Goal: Task Accomplishment & Management: Complete application form

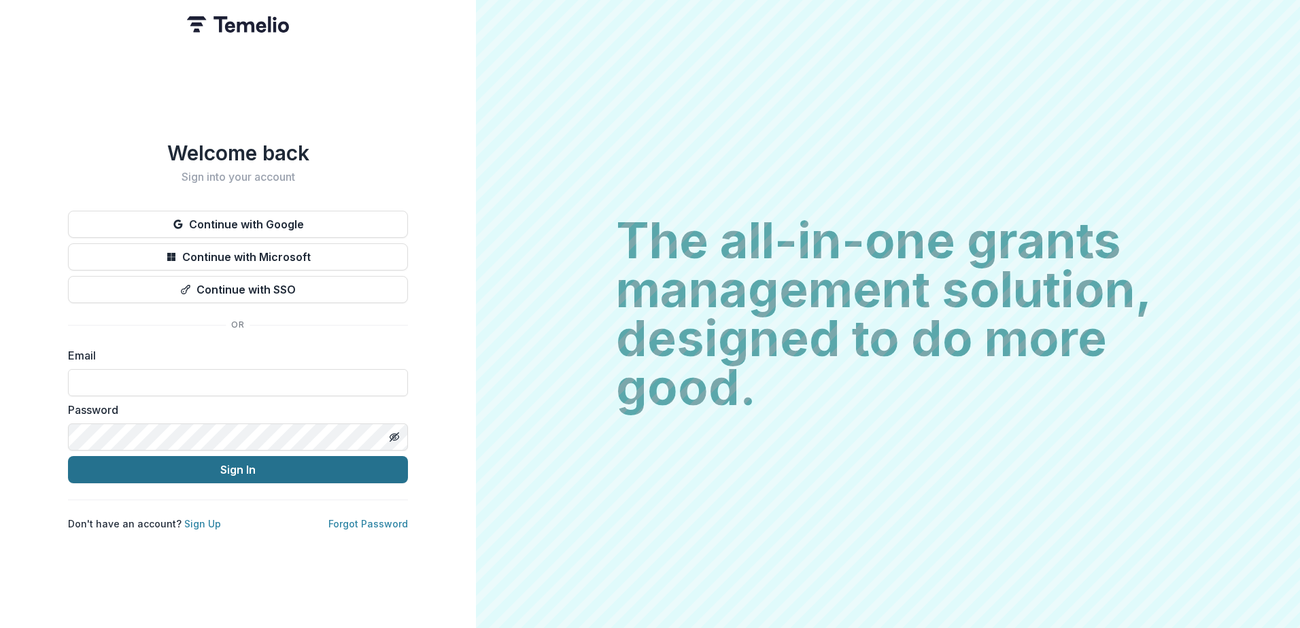
type input "**********"
click at [205, 473] on button "Sign In" at bounding box center [238, 469] width 340 height 27
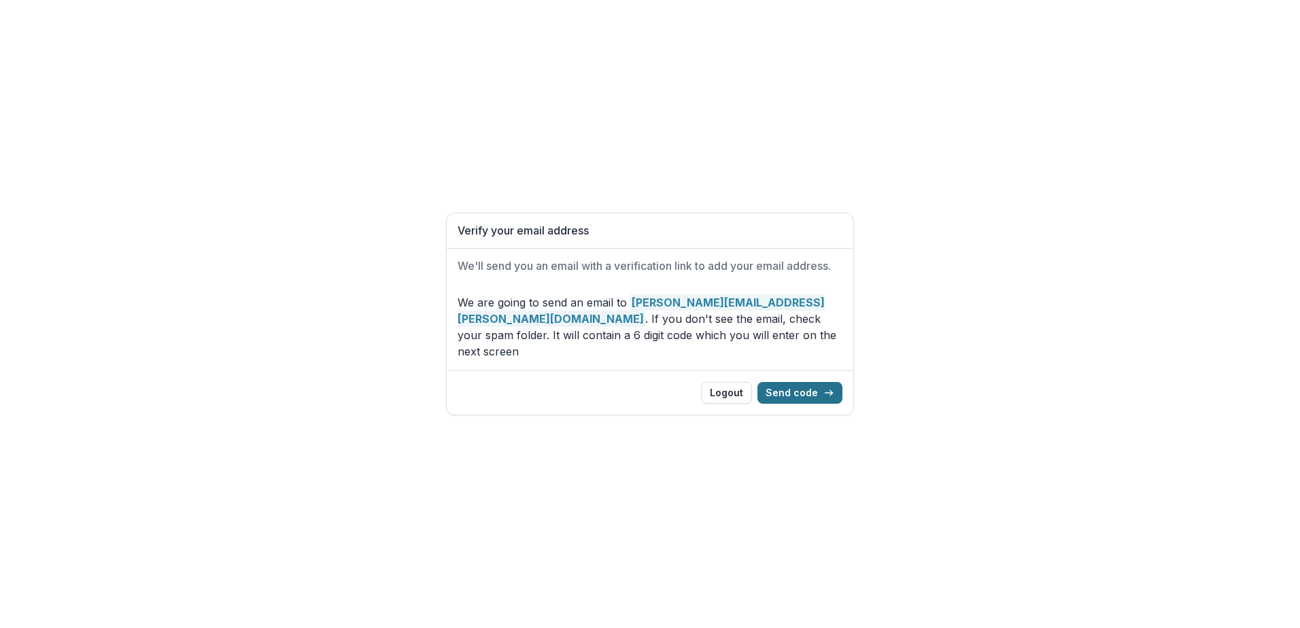
click at [777, 383] on button "Send code" at bounding box center [799, 393] width 85 height 22
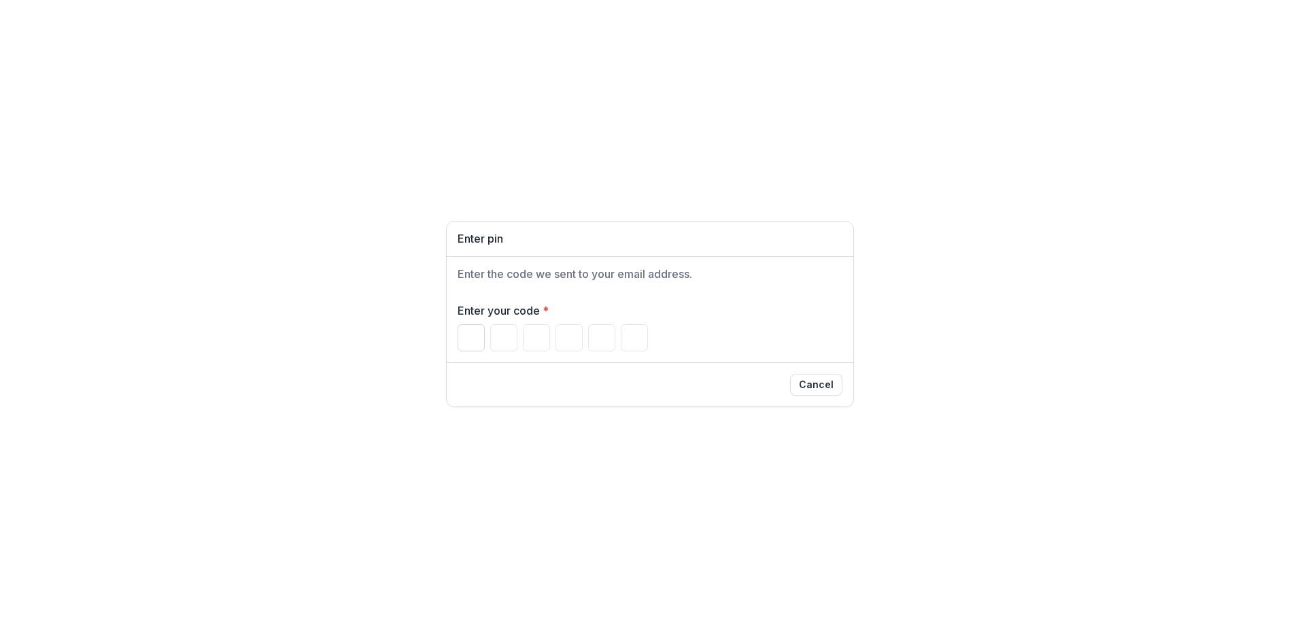
click at [475, 335] on input "Please enter your pin code" at bounding box center [471, 337] width 27 height 27
type input "*"
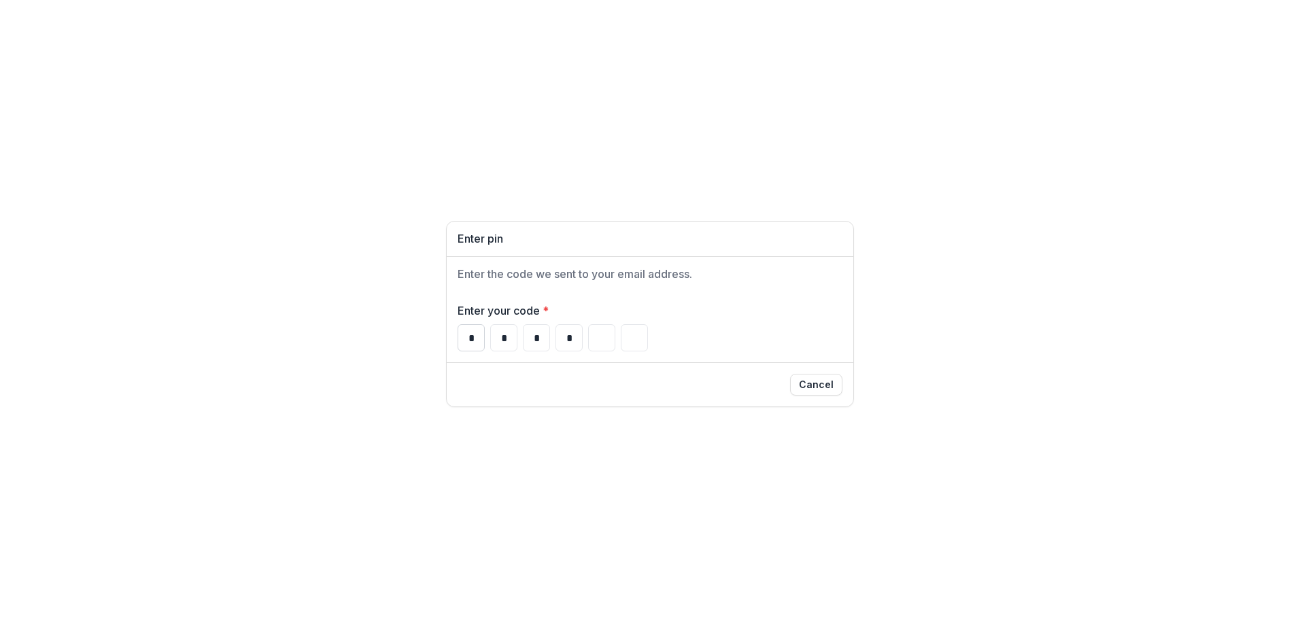
type input "*"
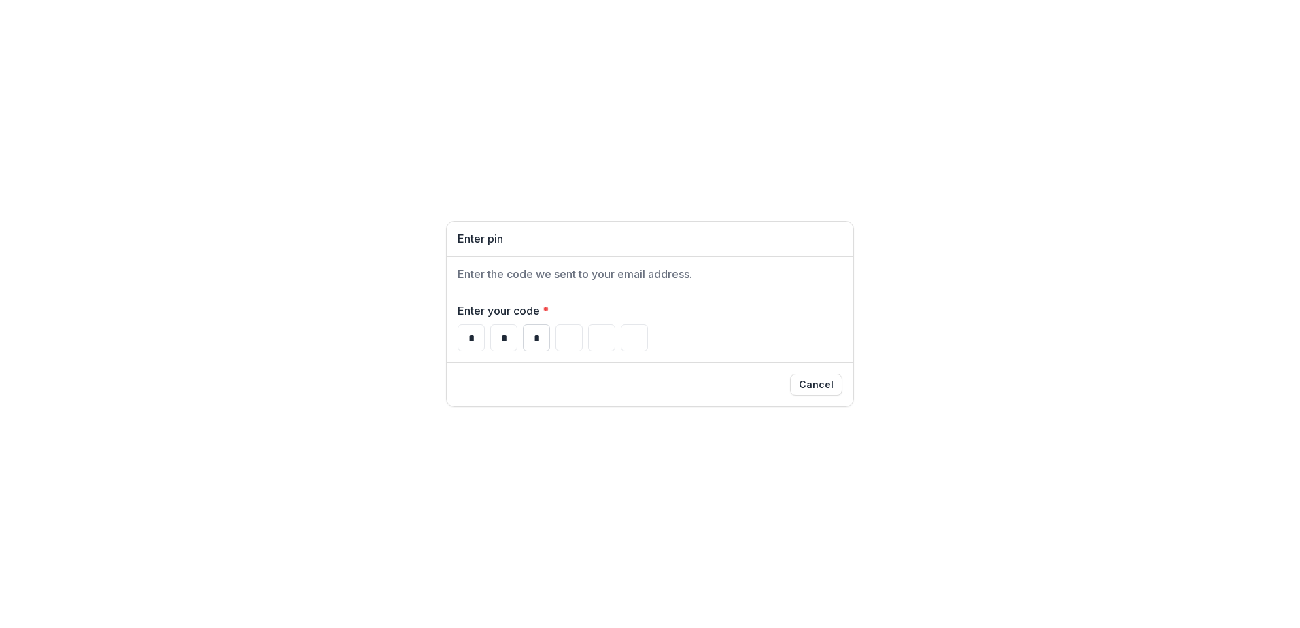
click at [545, 342] on input "*" at bounding box center [536, 337] width 27 height 27
type input "*"
drag, startPoint x: 602, startPoint y: 337, endPoint x: 581, endPoint y: 343, distance: 21.9
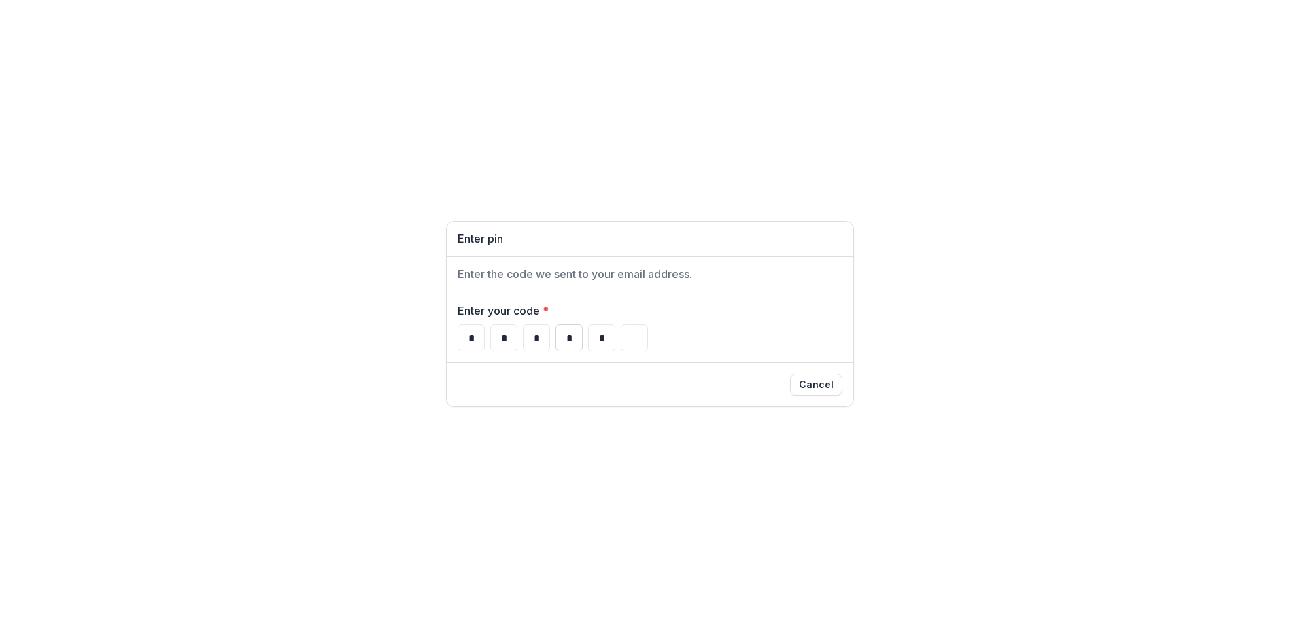
click at [581, 343] on div "* * * * *" at bounding box center [650, 337] width 385 height 27
click at [532, 340] on input "*" at bounding box center [536, 337] width 27 height 27
type input "*"
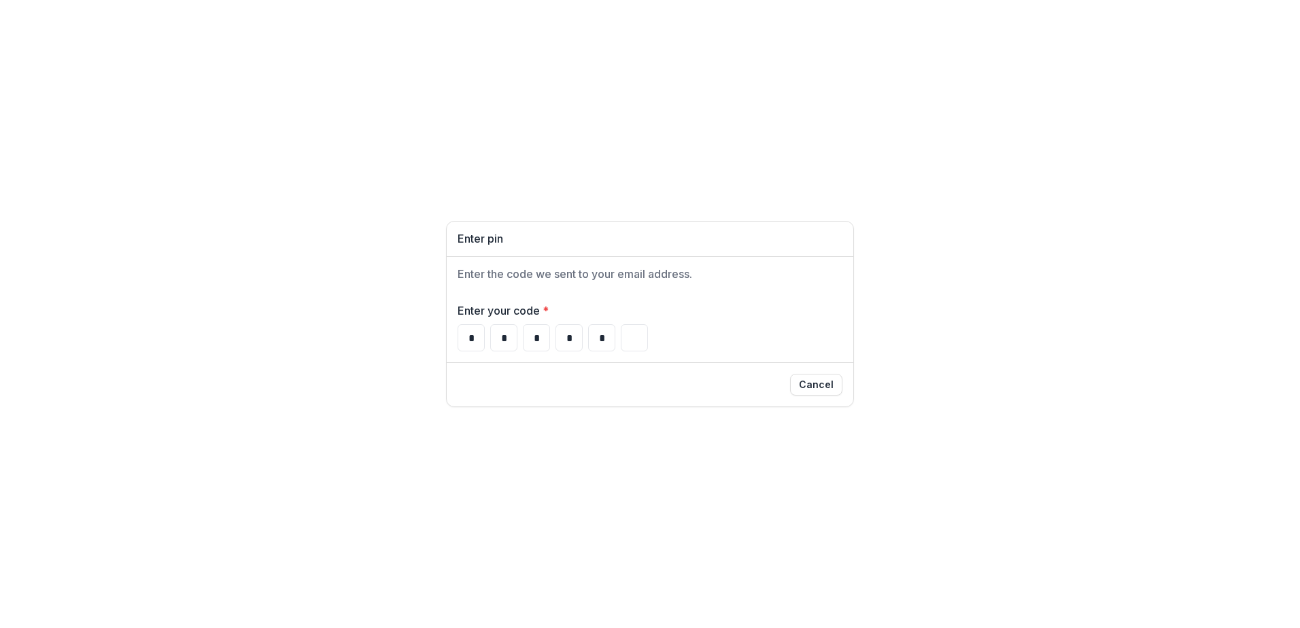
type input "*"
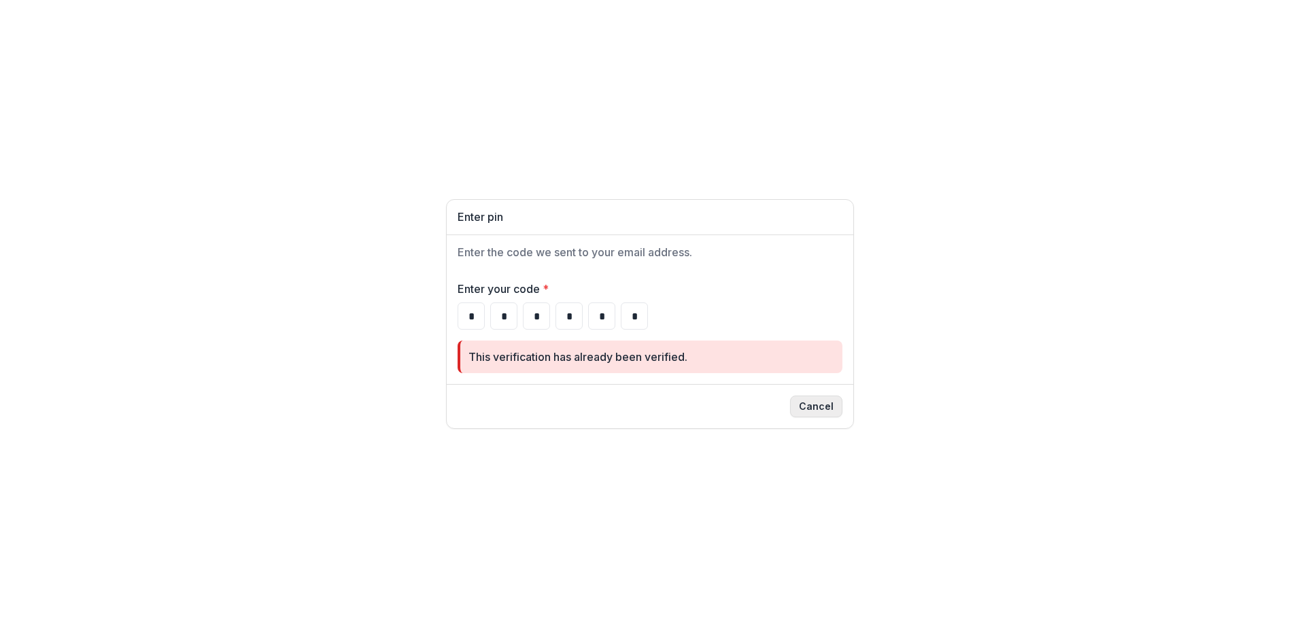
click at [827, 410] on button "Cancel" at bounding box center [816, 407] width 52 height 22
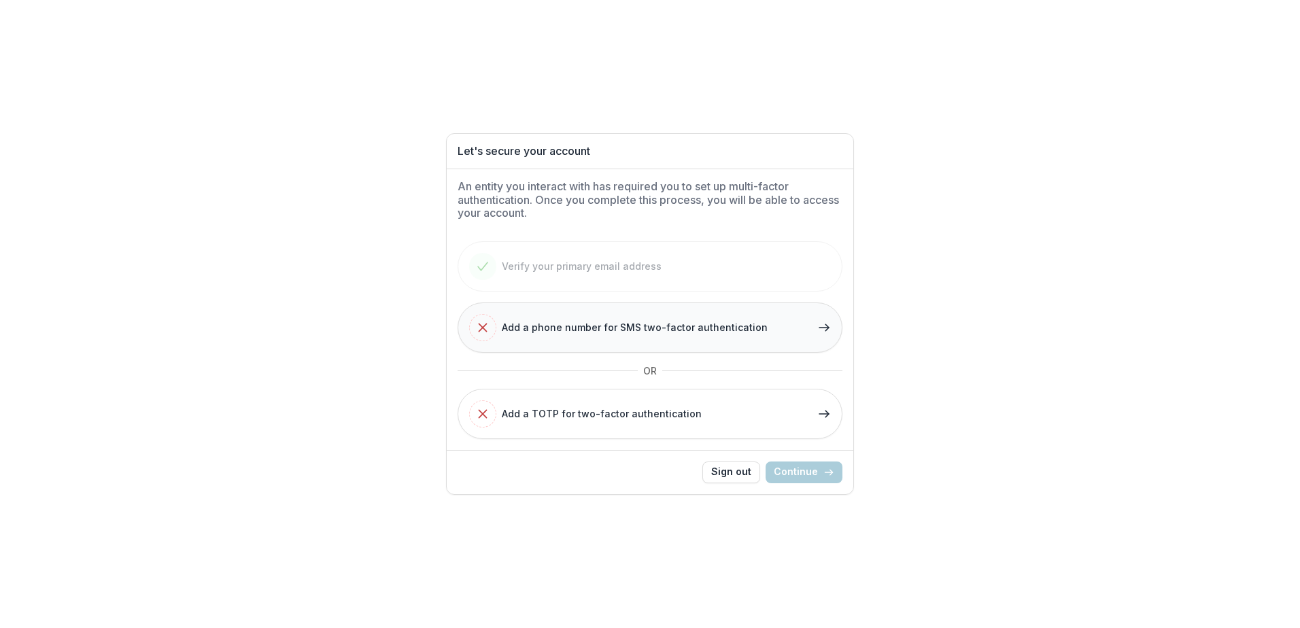
click at [794, 328] on button "Add a phone number for SMS two-factor authentication" at bounding box center [650, 328] width 385 height 50
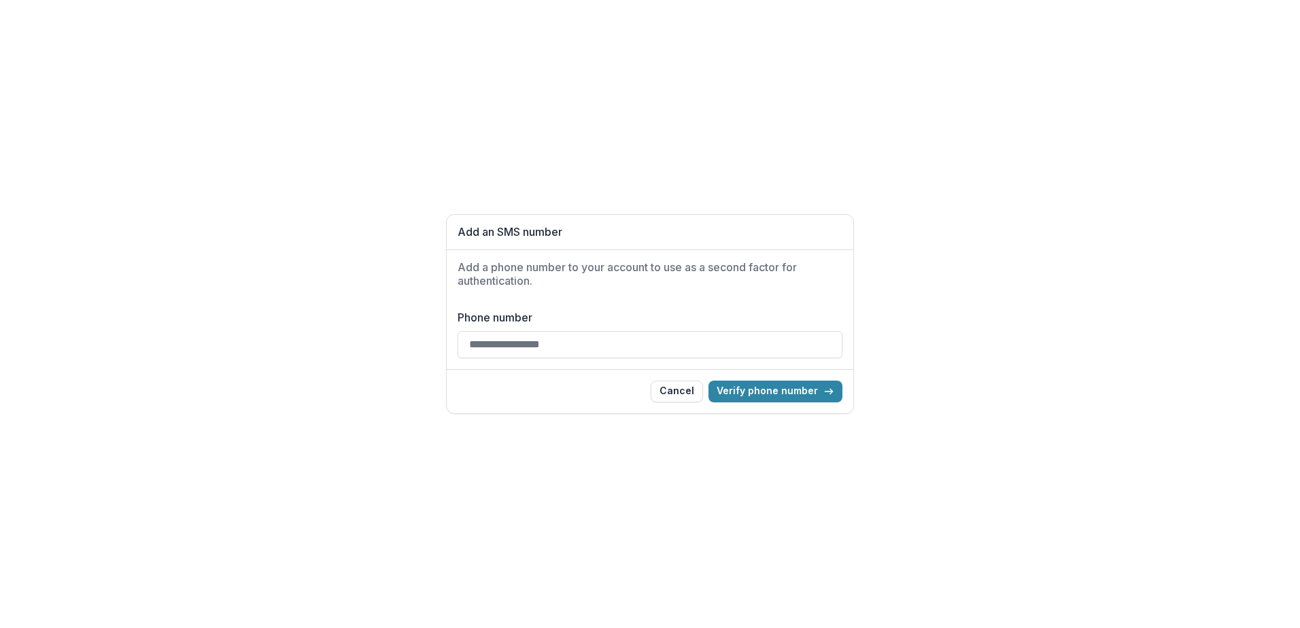
click at [581, 346] on input "Phone number" at bounding box center [650, 344] width 385 height 27
type input "**********"
click at [806, 402] on button "Verify phone number" at bounding box center [776, 392] width 134 height 22
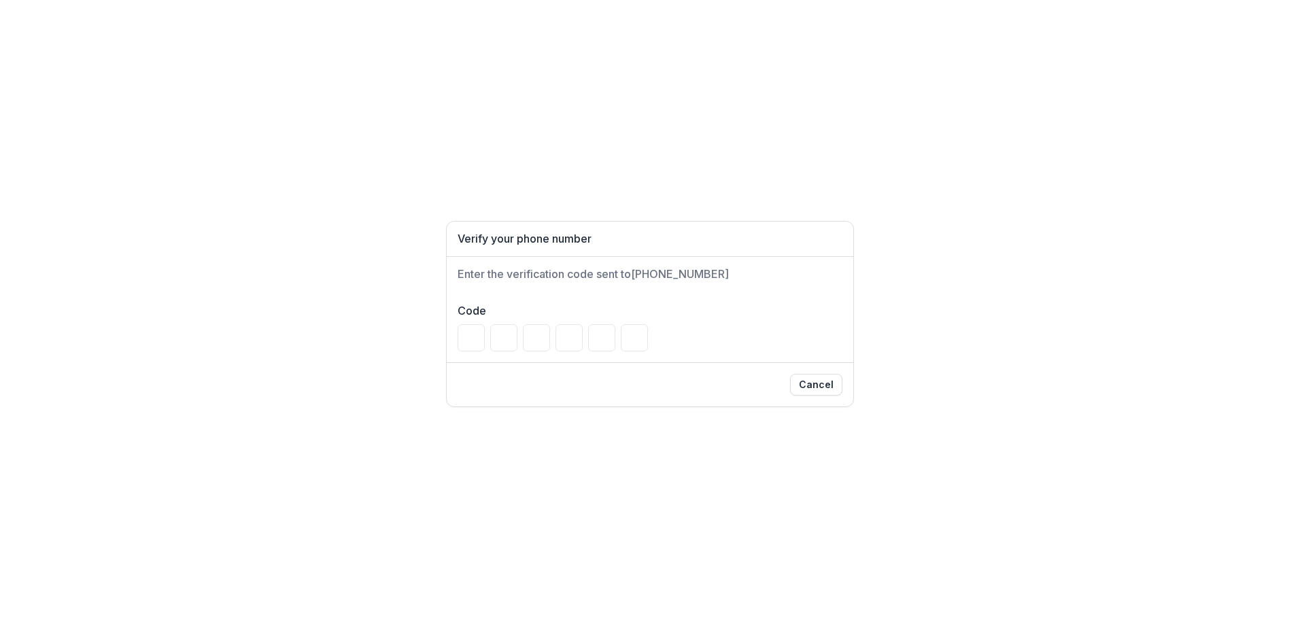
type input "*"
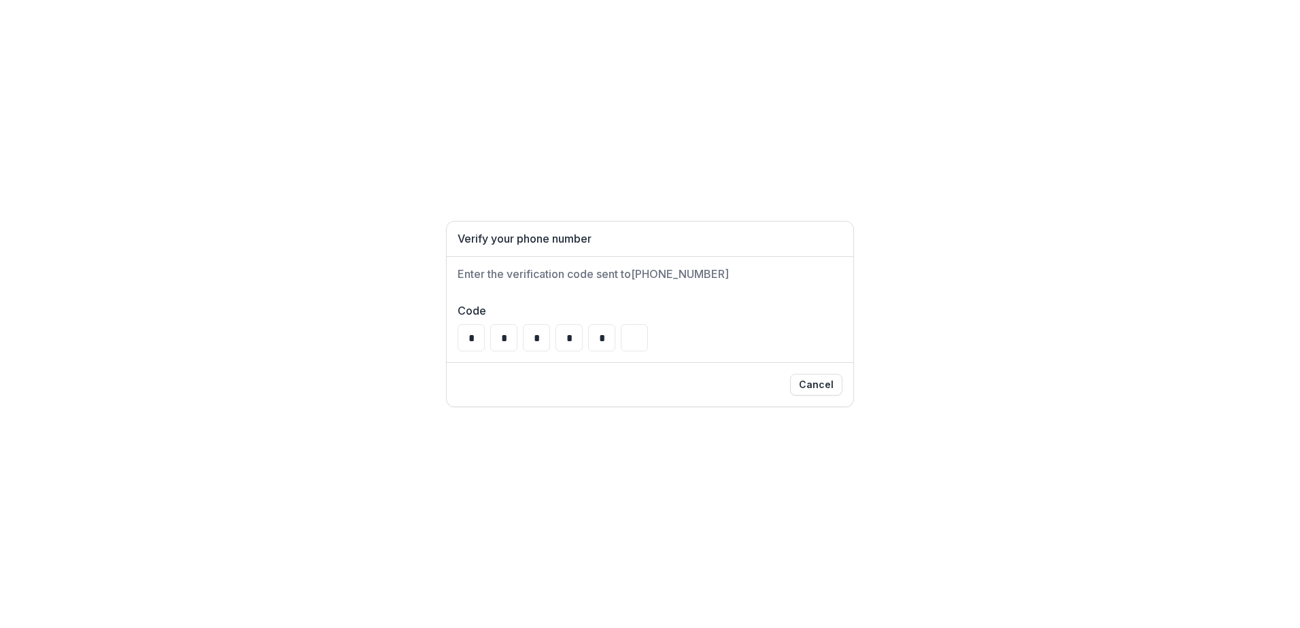
type input "*"
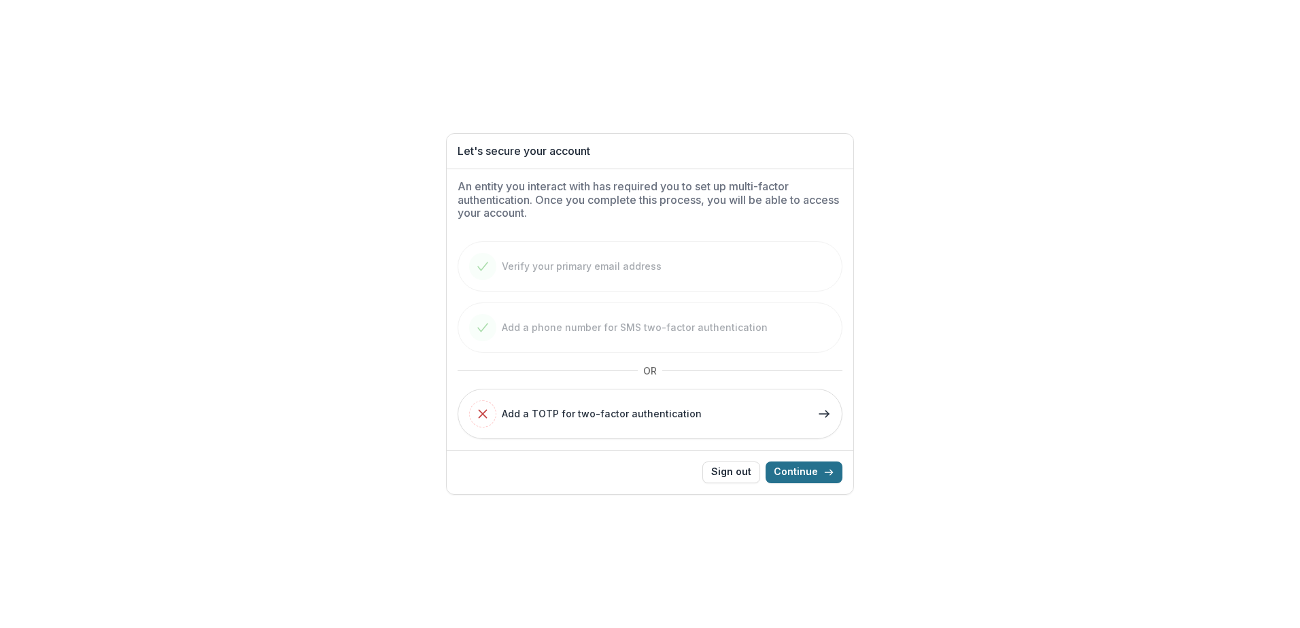
click at [815, 467] on button "Continue" at bounding box center [804, 473] width 77 height 22
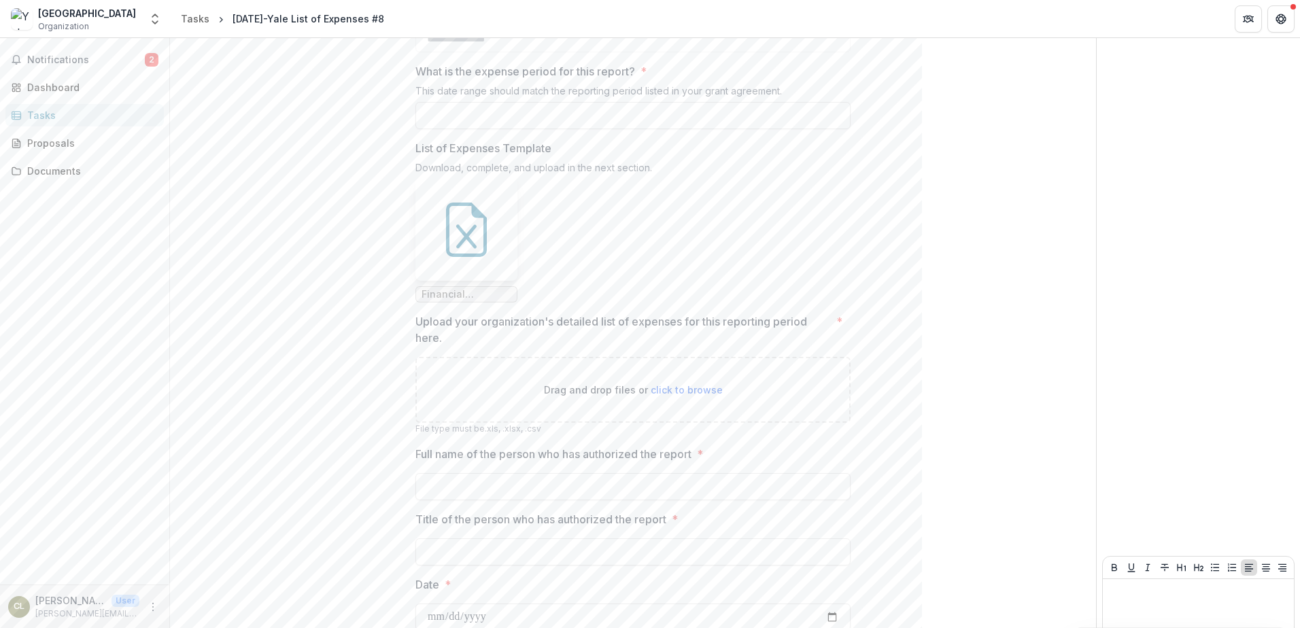
scroll to position [272, 0]
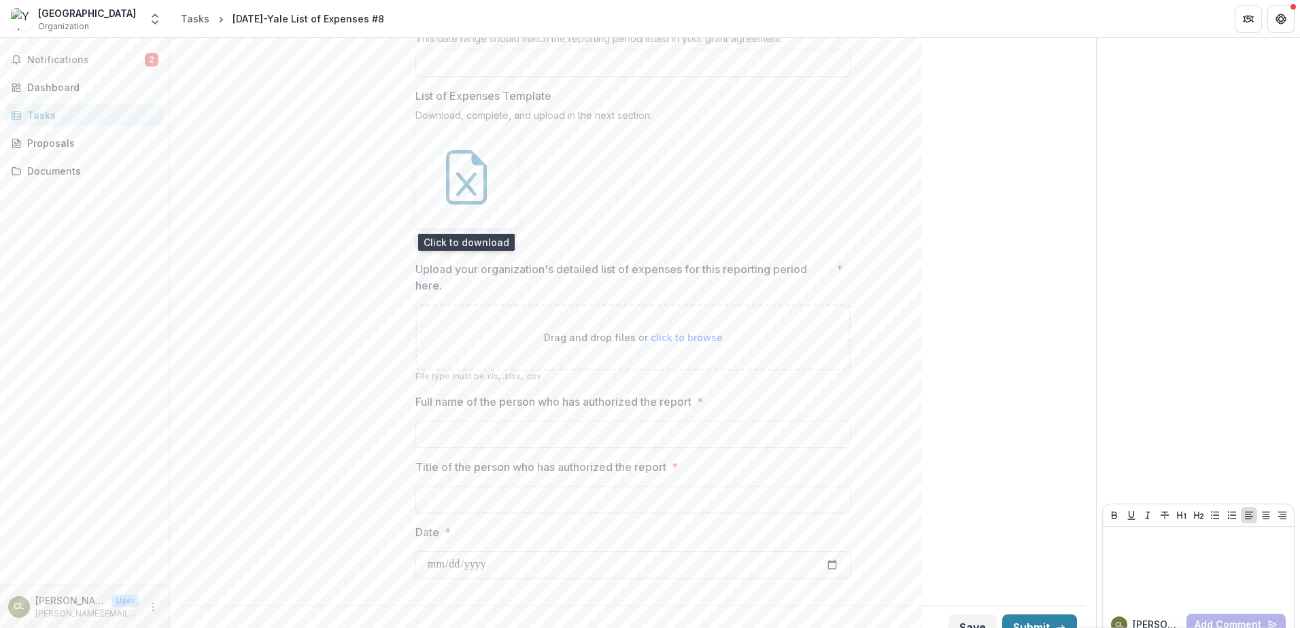
click at [479, 186] on icon at bounding box center [466, 177] width 54 height 54
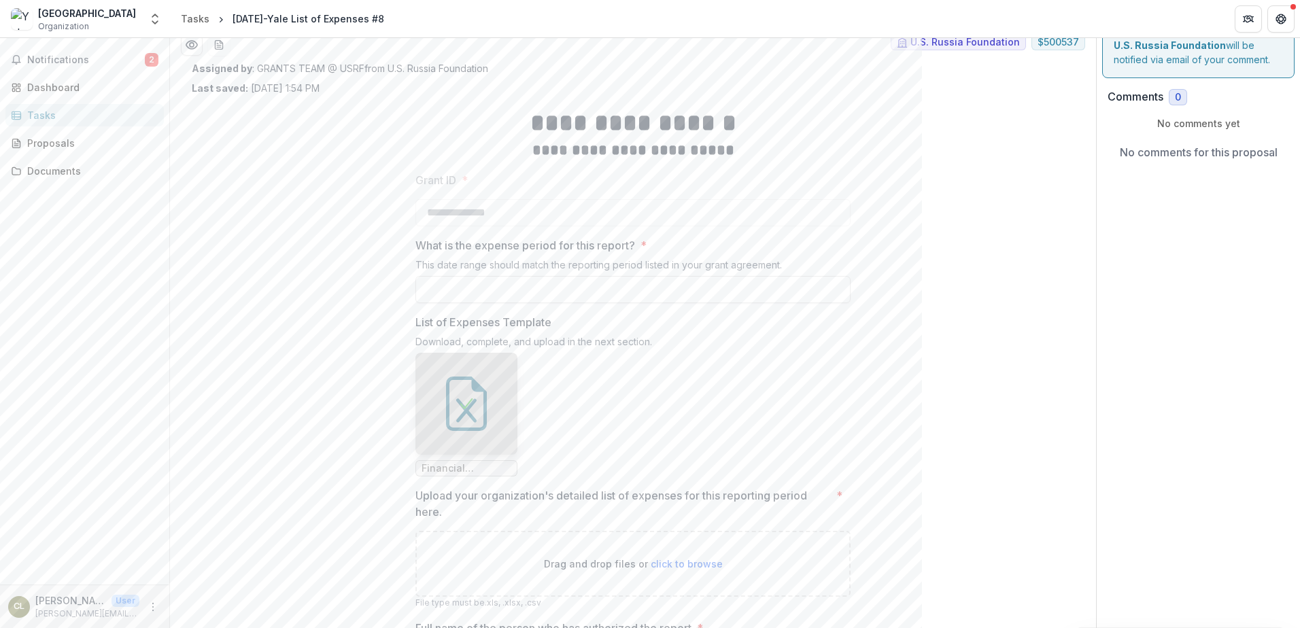
scroll to position [0, 0]
